Goal: Task Accomplishment & Management: Manage account settings

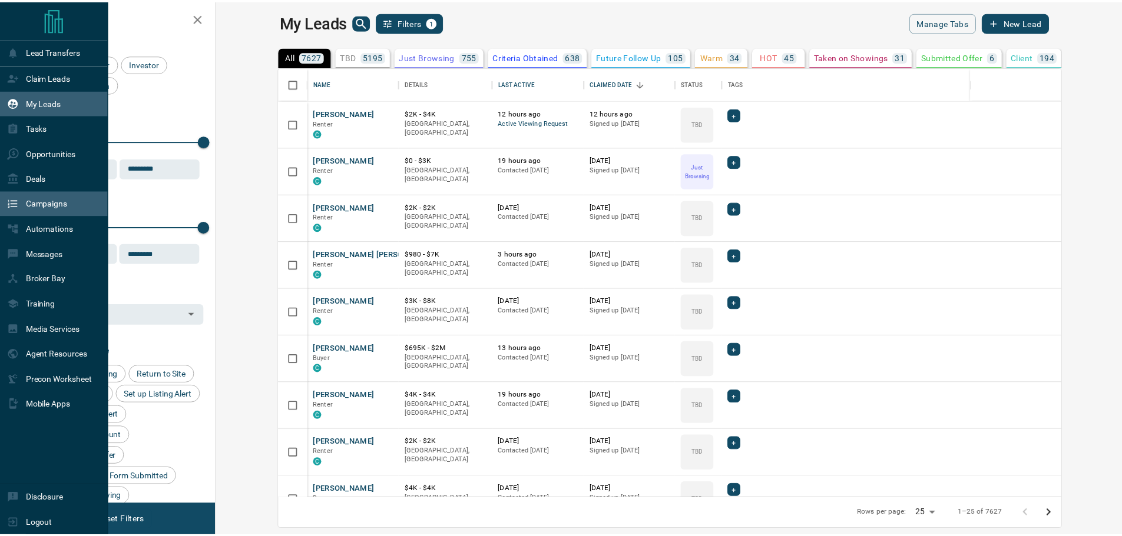
scroll to position [422, 899]
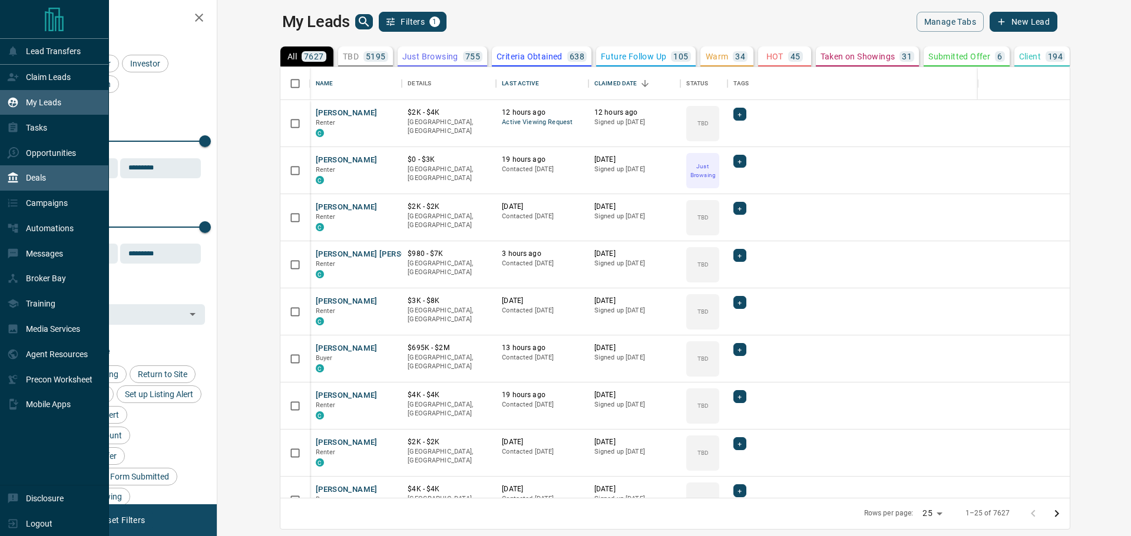
click at [38, 183] on p "Deals" at bounding box center [36, 177] width 20 height 9
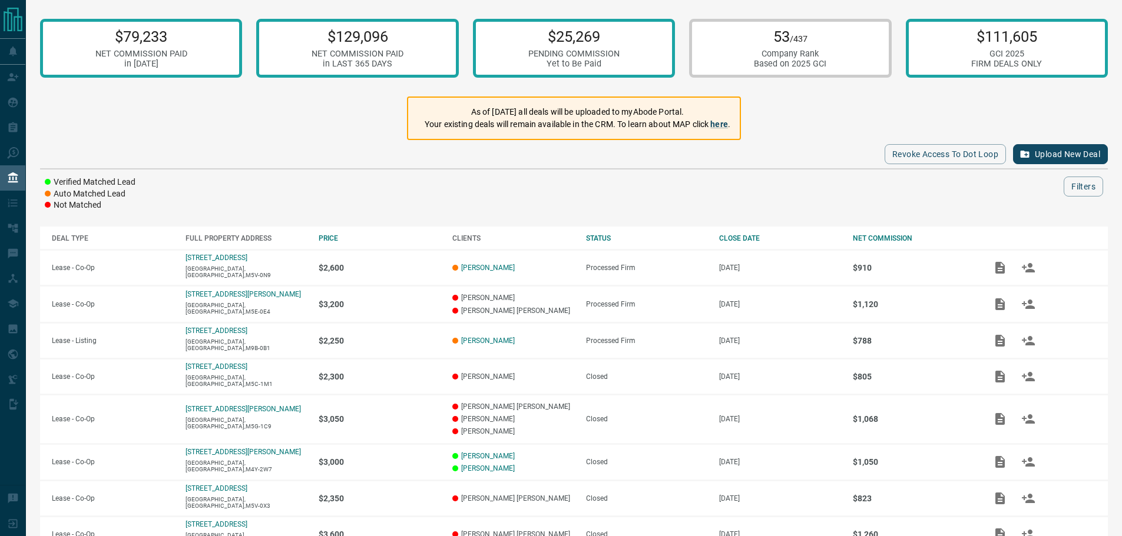
click at [1041, 151] on button "Upload New Deal" at bounding box center [1060, 154] width 95 height 20
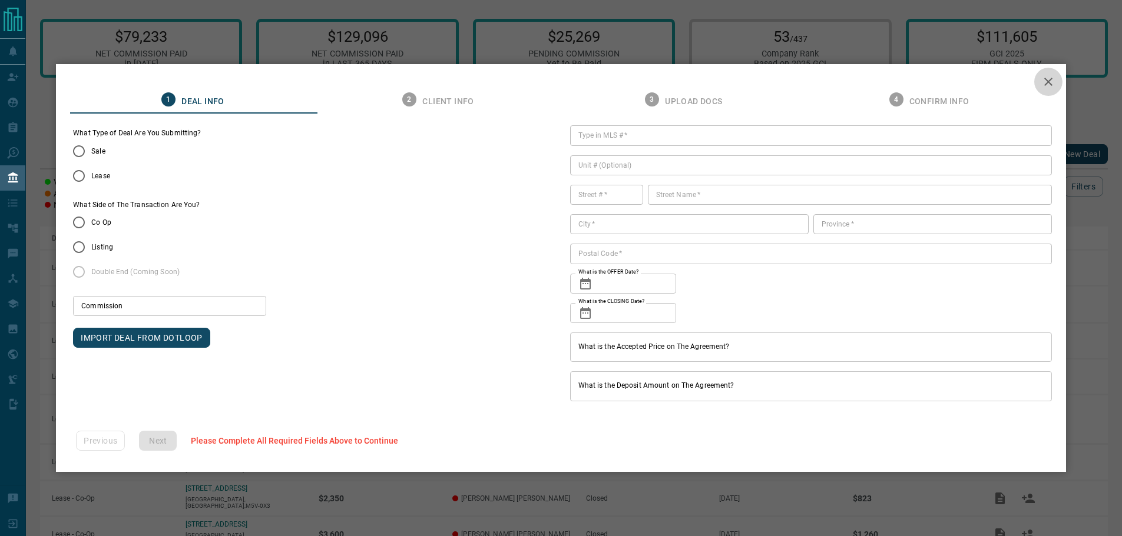
drag, startPoint x: 1055, startPoint y: 79, endPoint x: 1035, endPoint y: 84, distance: 20.4
click at [1052, 80] on icon "button" at bounding box center [1048, 82] width 8 height 8
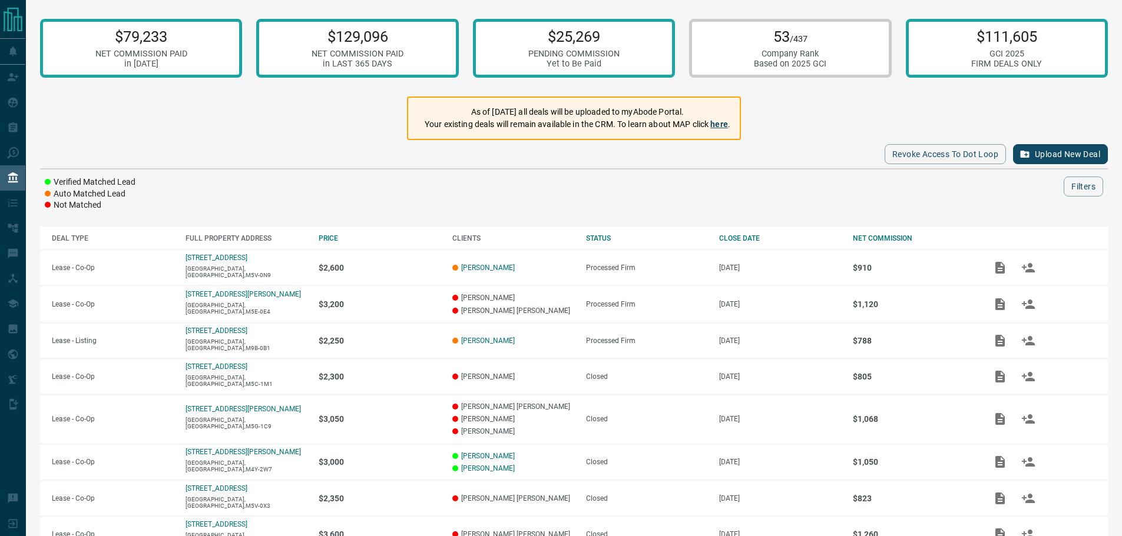
click at [721, 122] on link "here" at bounding box center [719, 124] width 18 height 9
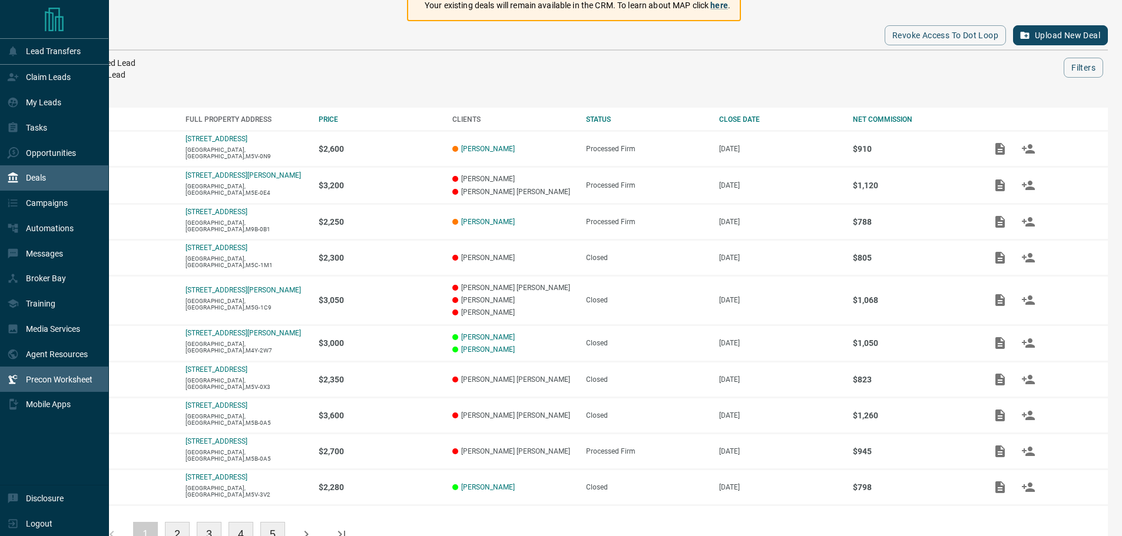
scroll to position [158, 0]
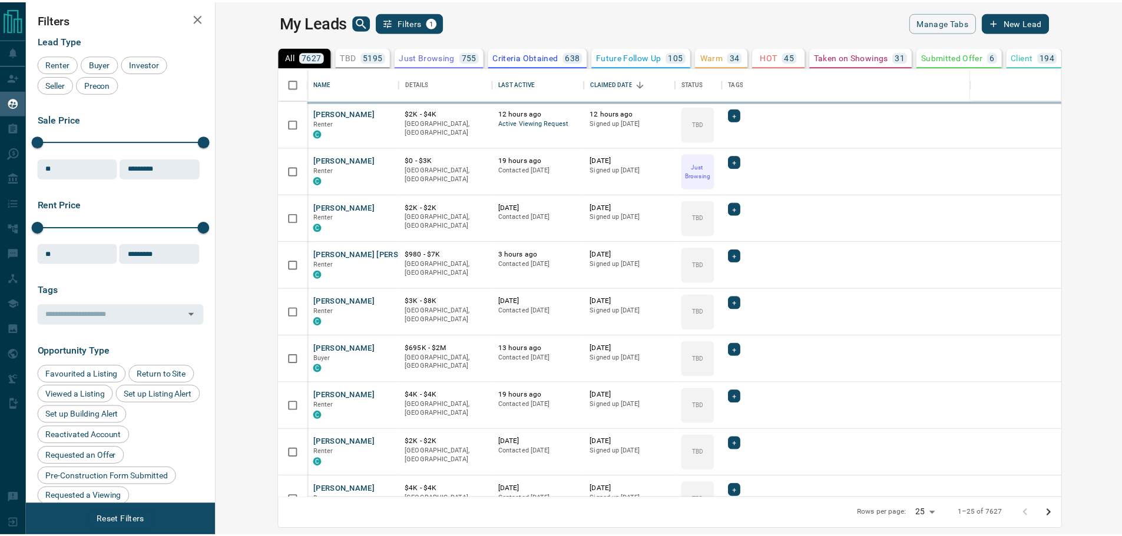
scroll to position [422, 899]
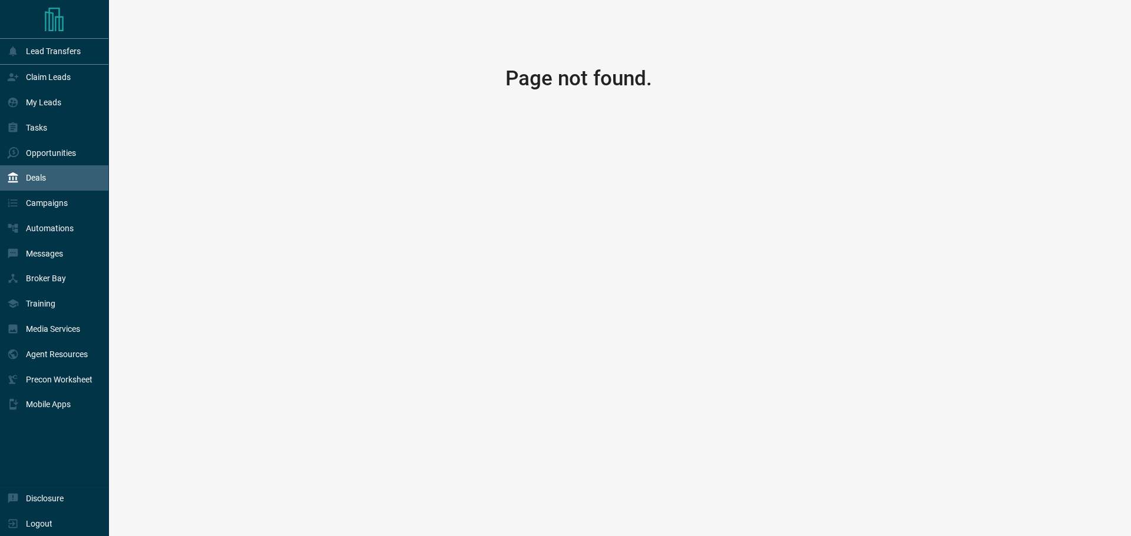
click at [47, 180] on div "Deals" at bounding box center [54, 177] width 109 height 25
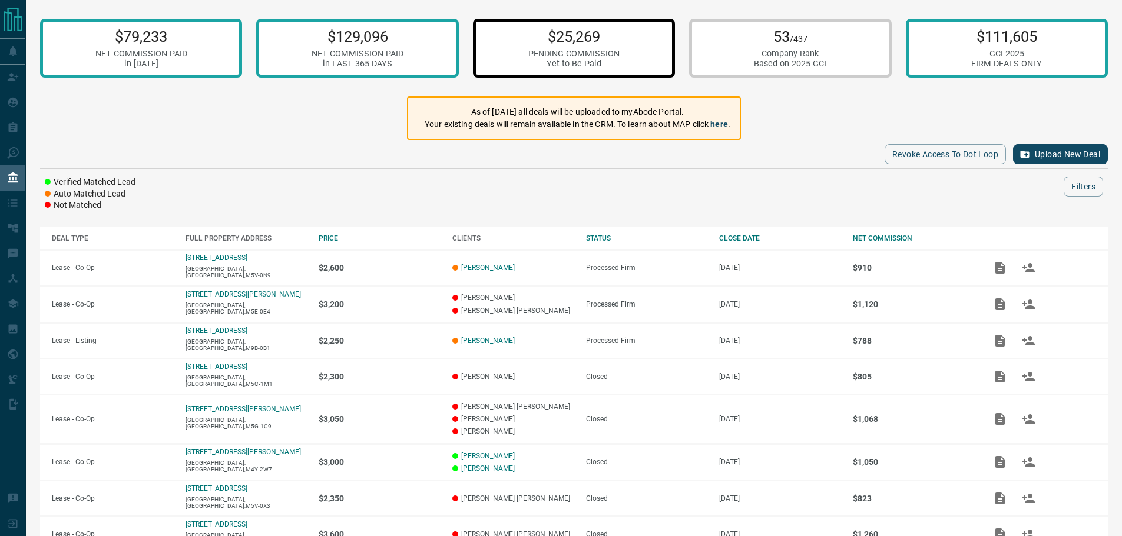
click at [578, 54] on div "PENDING COMMISSION" at bounding box center [573, 54] width 91 height 10
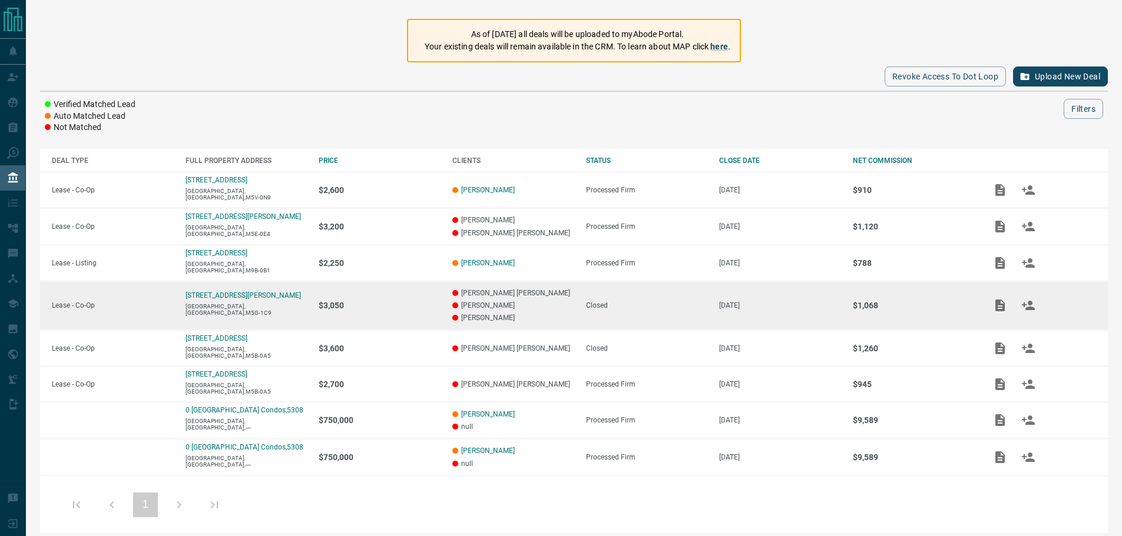
scroll to position [88, 0]
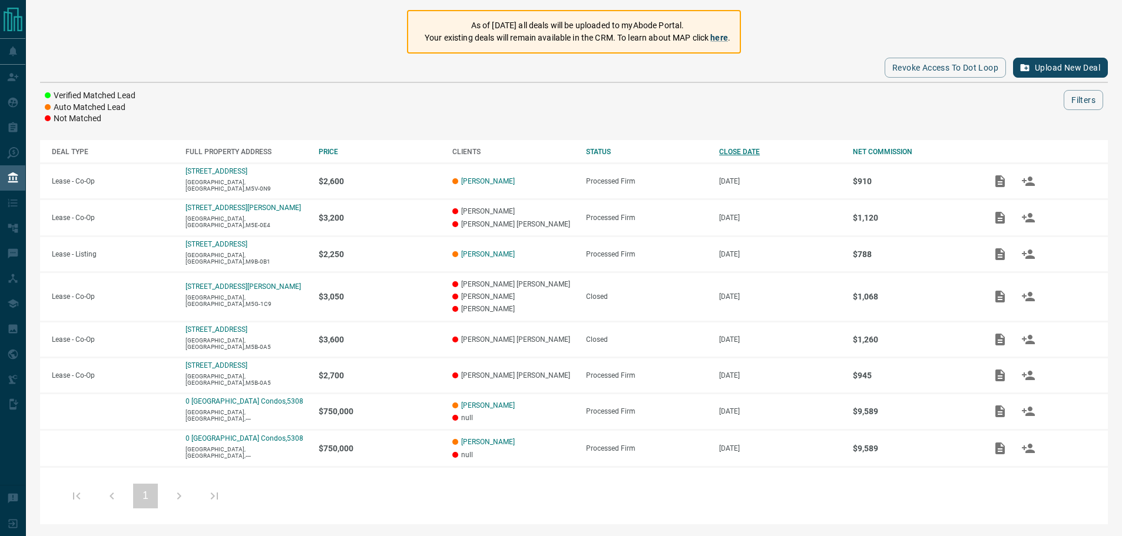
click at [739, 151] on div "CLOSE DATE" at bounding box center [780, 152] width 122 height 8
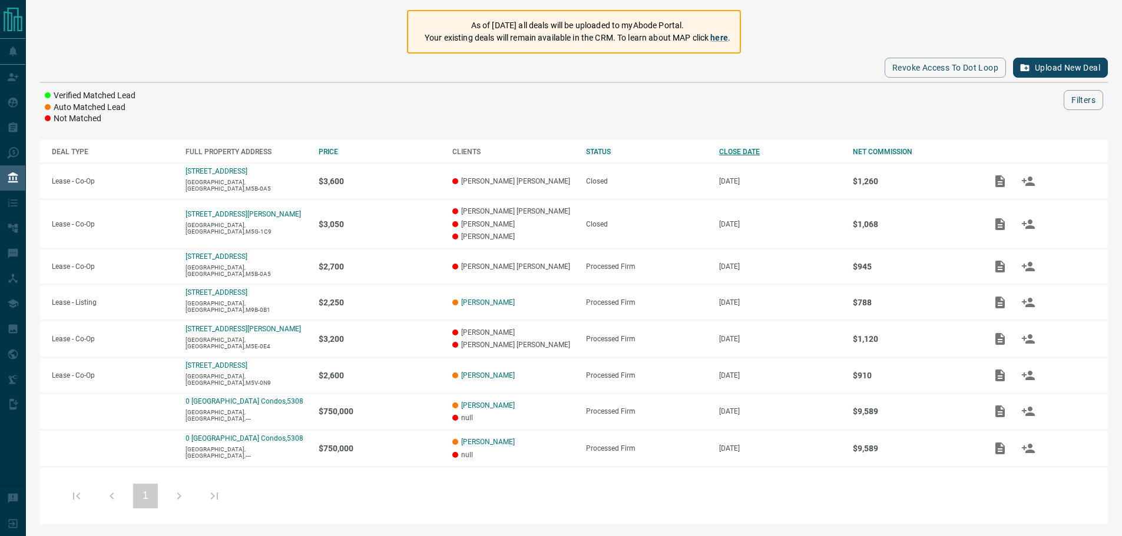
click at [740, 148] on div "CLOSE DATE" at bounding box center [780, 152] width 122 height 8
